Goal: Find specific page/section: Find specific page/section

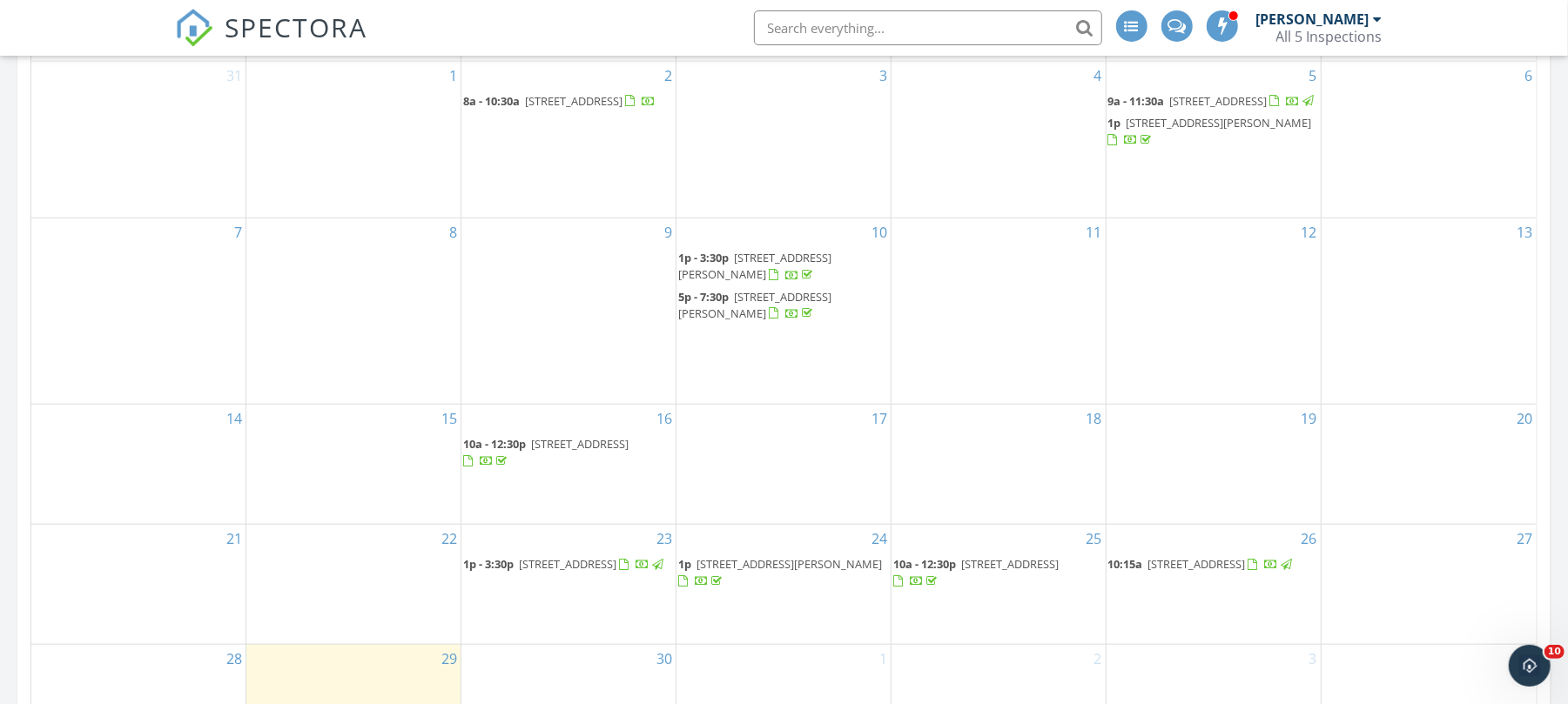
scroll to position [1122, 0]
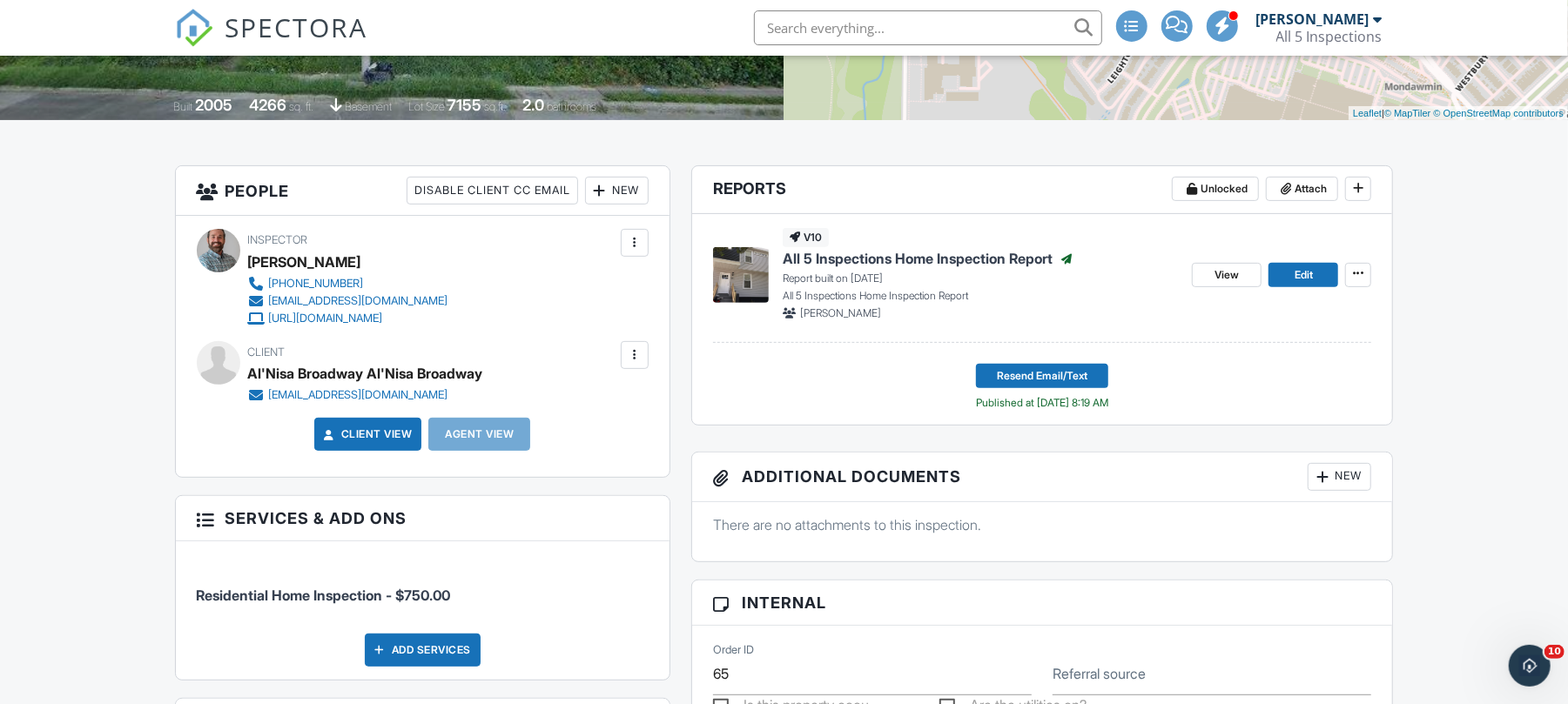
scroll to position [309, 0]
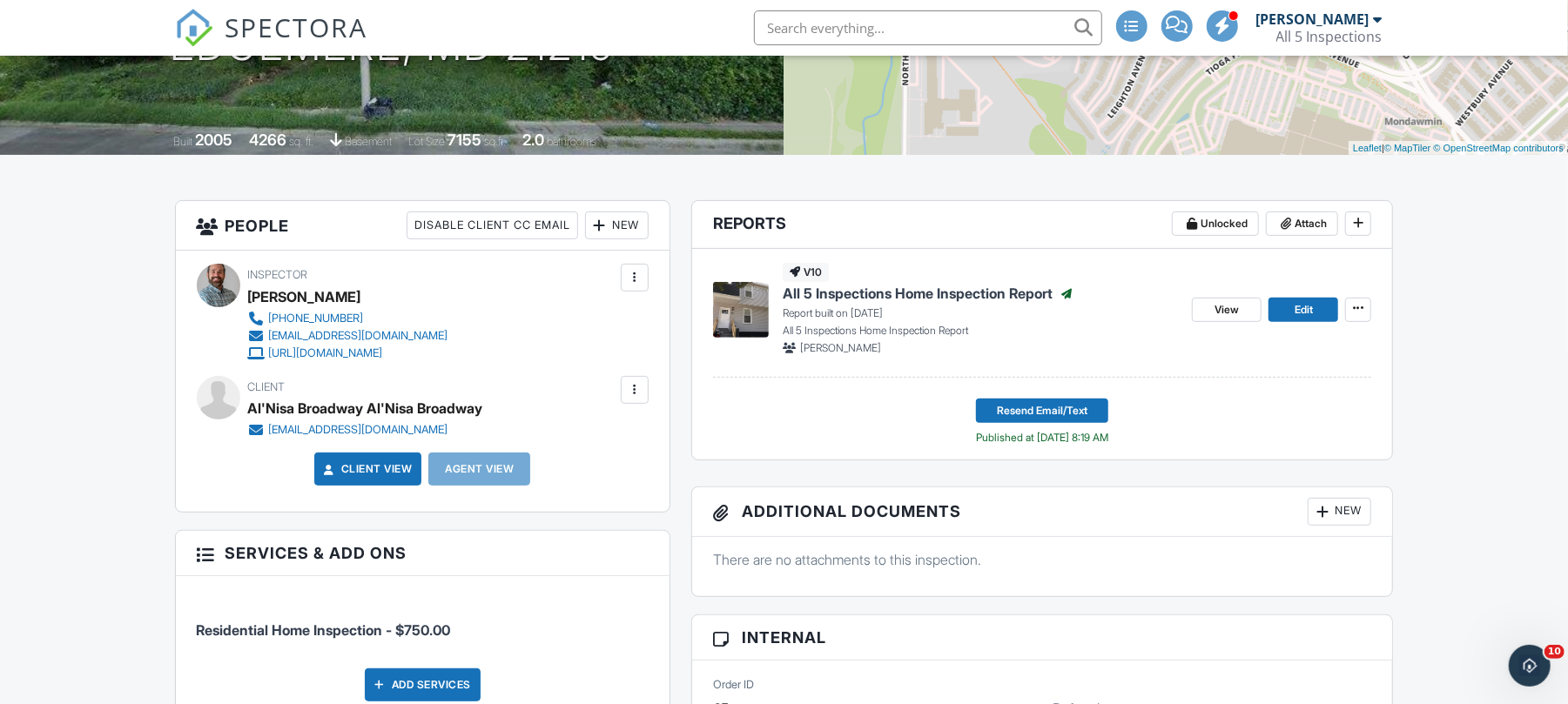
click at [970, 292] on span "All 5 Inspections Home Inspection Report" at bounding box center [918, 293] width 270 height 19
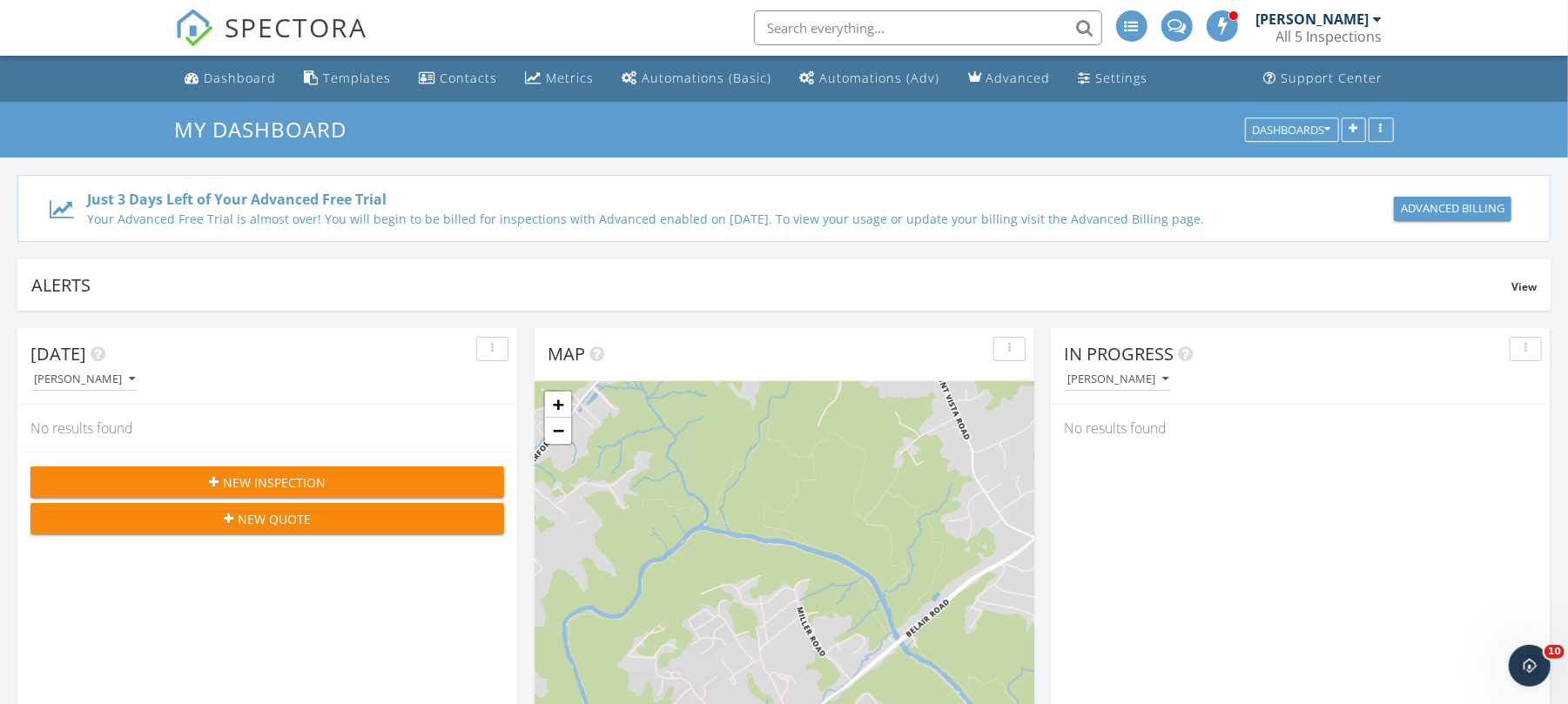
scroll to position [616, 0]
